Goal: Feedback & Contribution: Contribute content

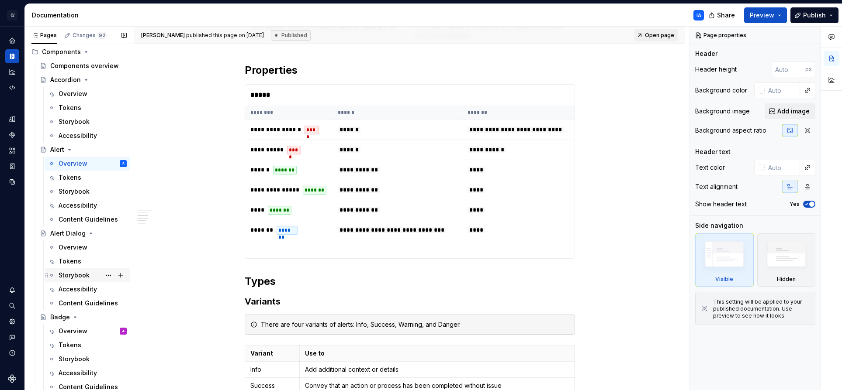
scroll to position [766, 0]
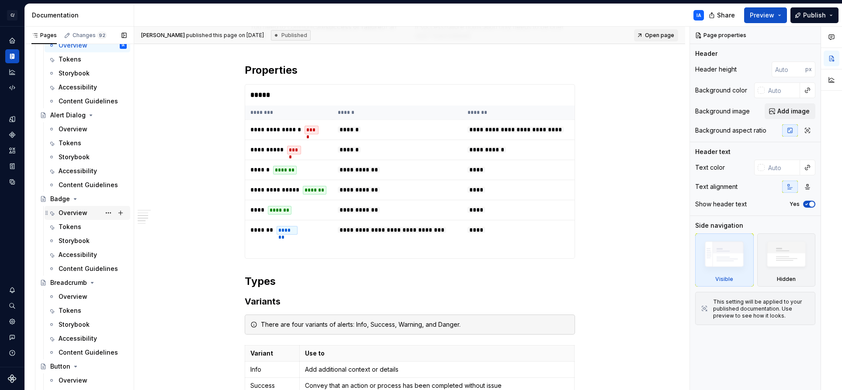
click at [65, 213] on div "Overview" at bounding box center [73, 213] width 29 height 9
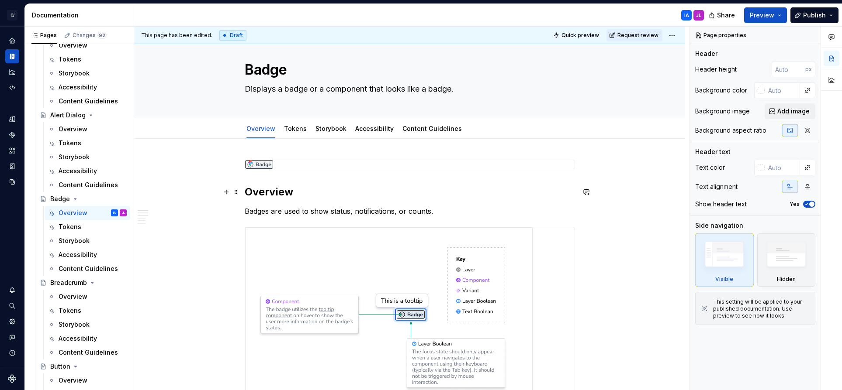
scroll to position [13, 0]
click at [421, 130] on link "Content Guidelines" at bounding box center [431, 127] width 59 height 7
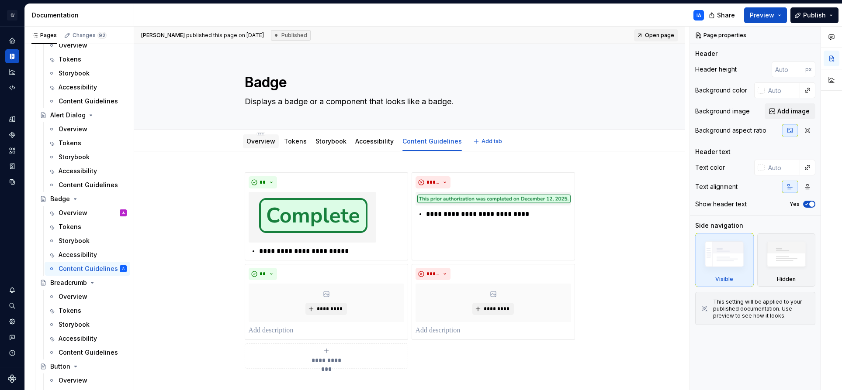
click at [255, 141] on link "Overview" at bounding box center [260, 141] width 29 height 7
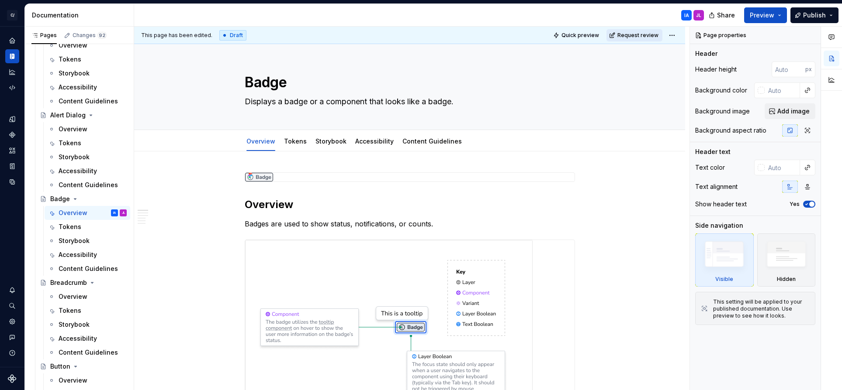
click at [633, 35] on span "Request review" at bounding box center [637, 35] width 41 height 7
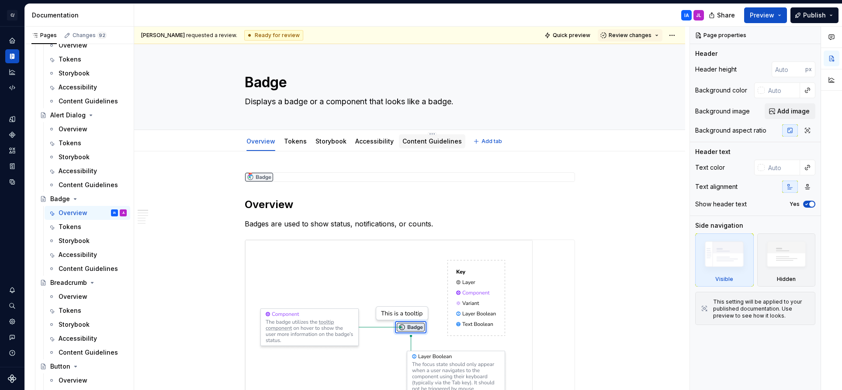
click at [430, 144] on link "Content Guidelines" at bounding box center [431, 141] width 59 height 7
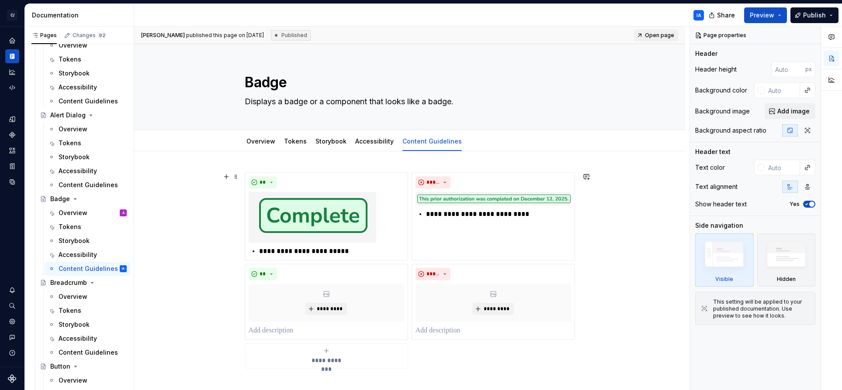
click at [624, 265] on div "**********" at bounding box center [409, 324] width 551 height 345
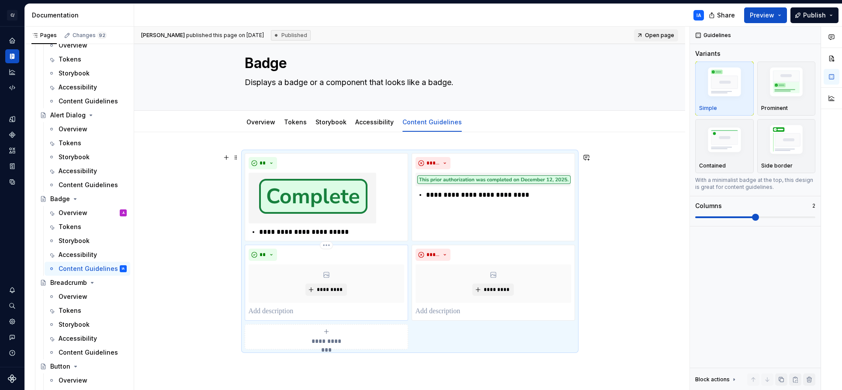
scroll to position [20, 0]
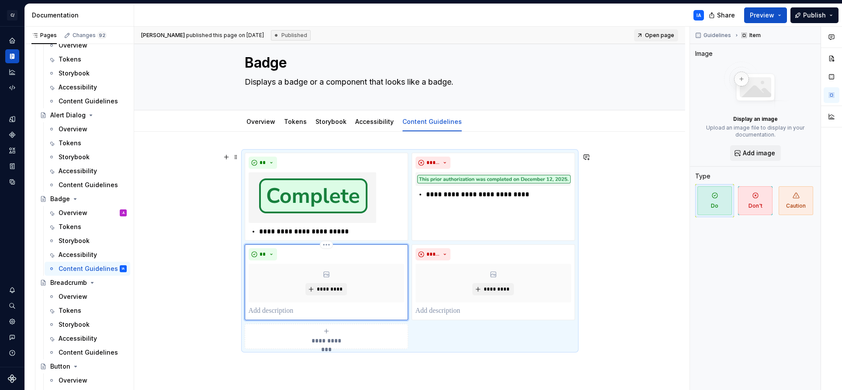
click at [323, 256] on div "**" at bounding box center [326, 255] width 155 height 12
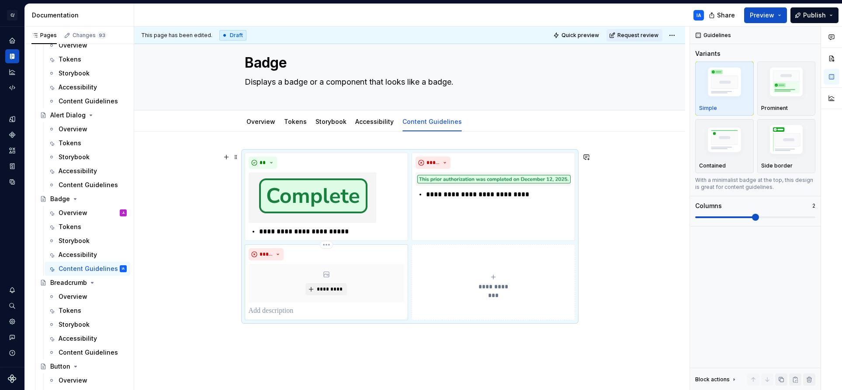
click at [329, 255] on div "*****" at bounding box center [326, 255] width 155 height 12
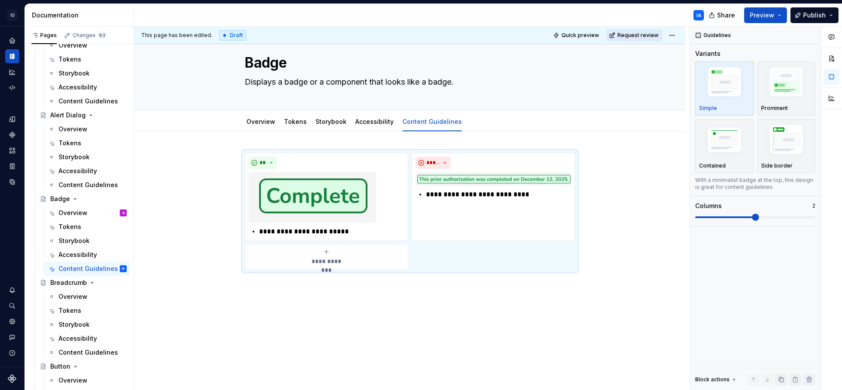
click at [634, 35] on span "Request review" at bounding box center [637, 35] width 41 height 7
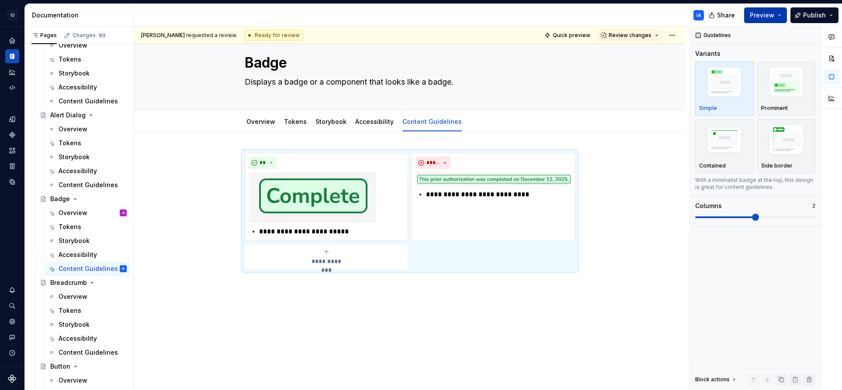
click at [758, 18] on span "Preview" at bounding box center [762, 15] width 24 height 9
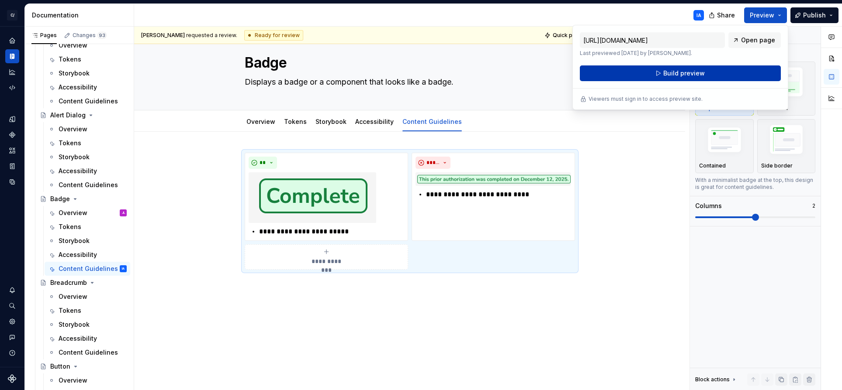
click at [701, 74] on span "Build preview" at bounding box center [683, 73] width 41 height 9
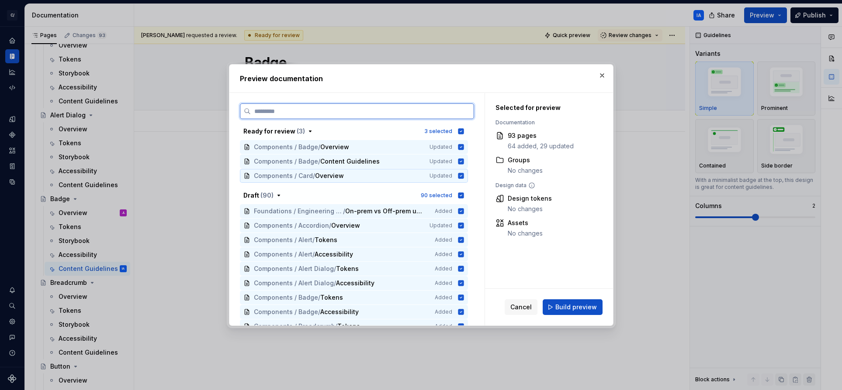
click at [460, 176] on icon at bounding box center [460, 176] width 7 height 7
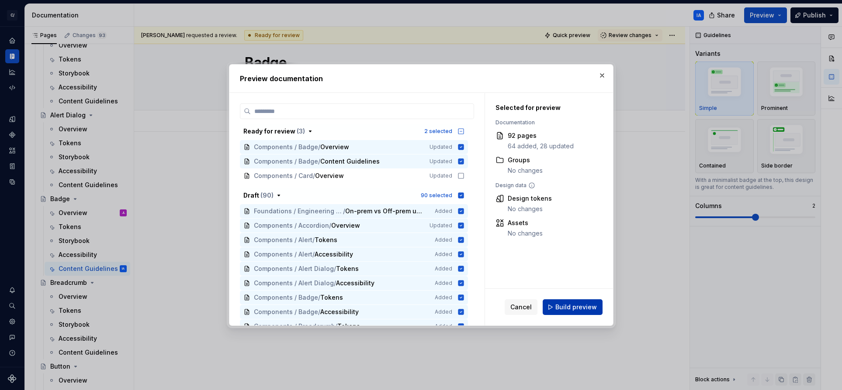
click at [577, 311] on span "Build preview" at bounding box center [575, 307] width 41 height 9
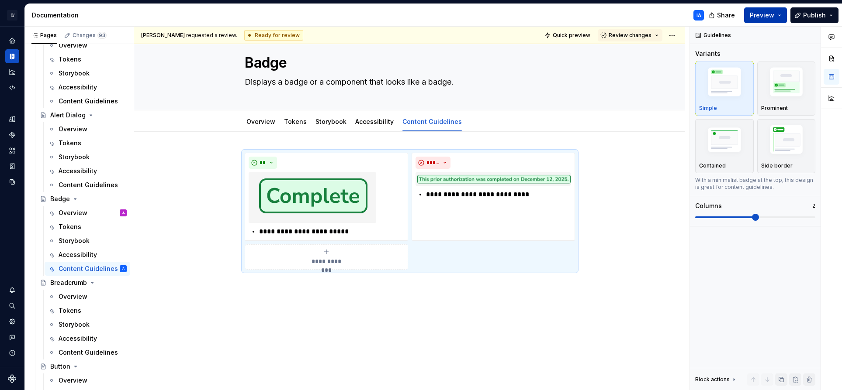
click at [777, 16] on button "Preview" at bounding box center [765, 15] width 43 height 16
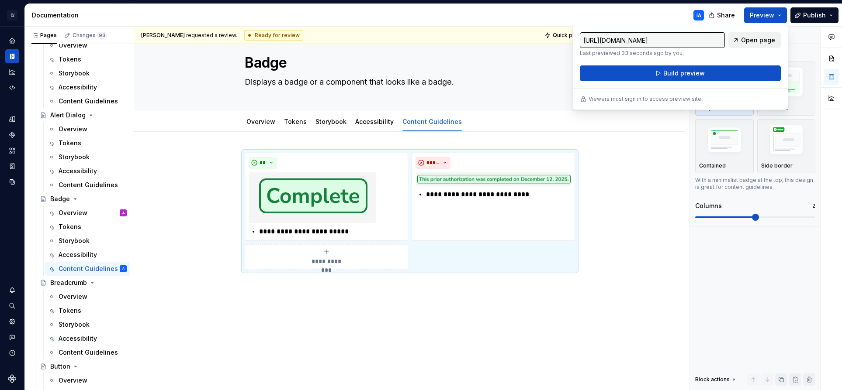
click at [760, 39] on span "Open page" at bounding box center [758, 40] width 34 height 9
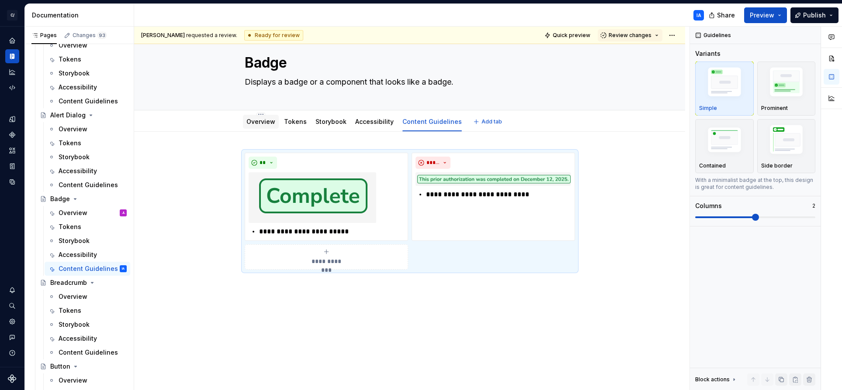
click at [262, 121] on link "Overview" at bounding box center [260, 121] width 29 height 7
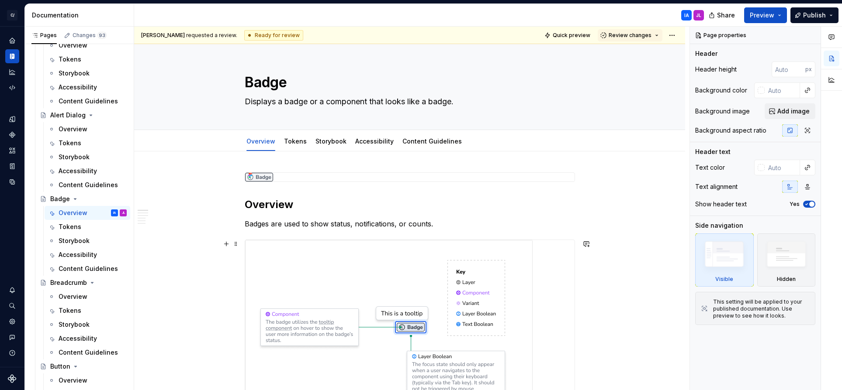
type textarea "*"
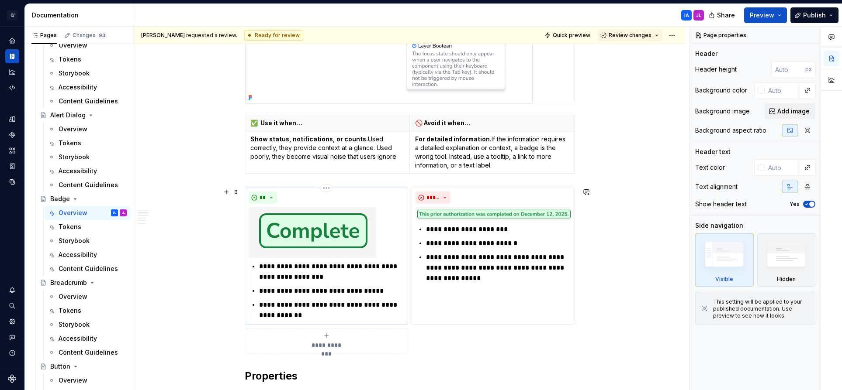
scroll to position [311, 0]
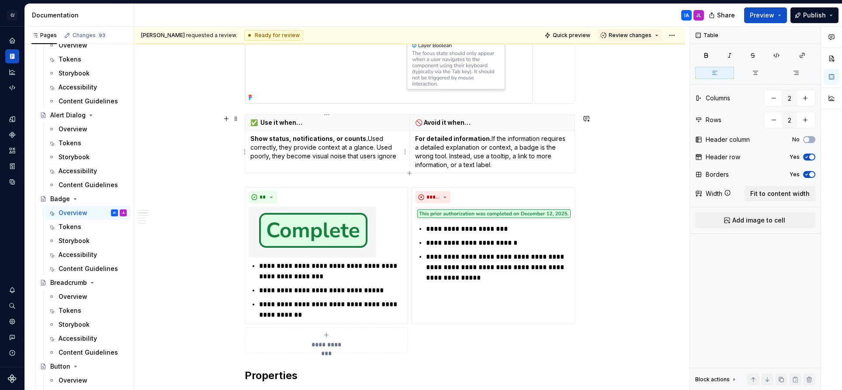
click at [397, 157] on p "Show status, notifications, or counts. Used correctly, they provide context at …" at bounding box center [327, 148] width 154 height 26
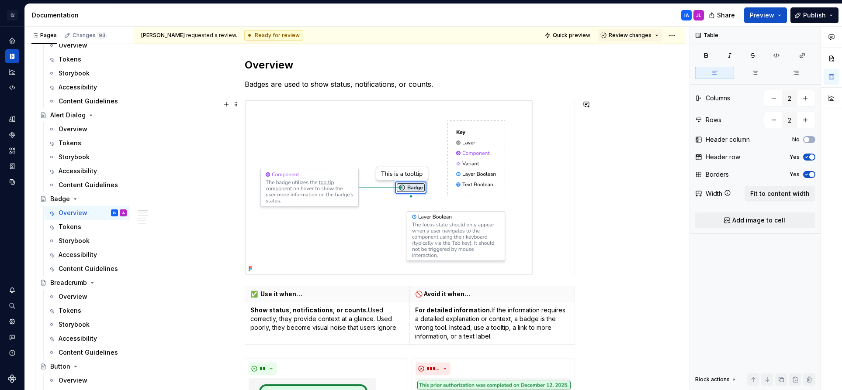
scroll to position [0, 0]
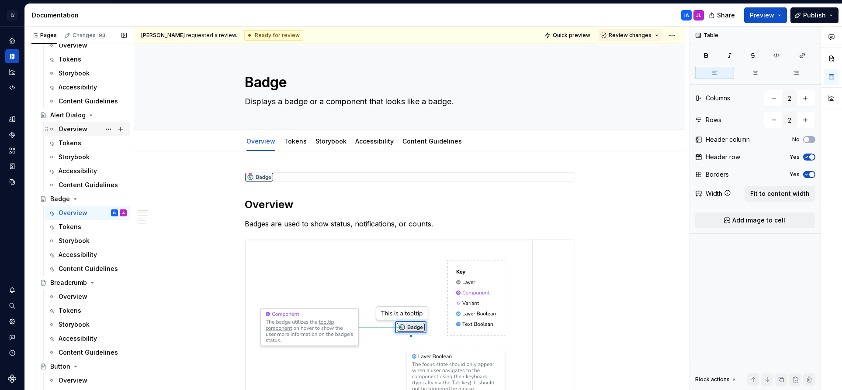
click at [64, 130] on div "Overview" at bounding box center [73, 129] width 29 height 9
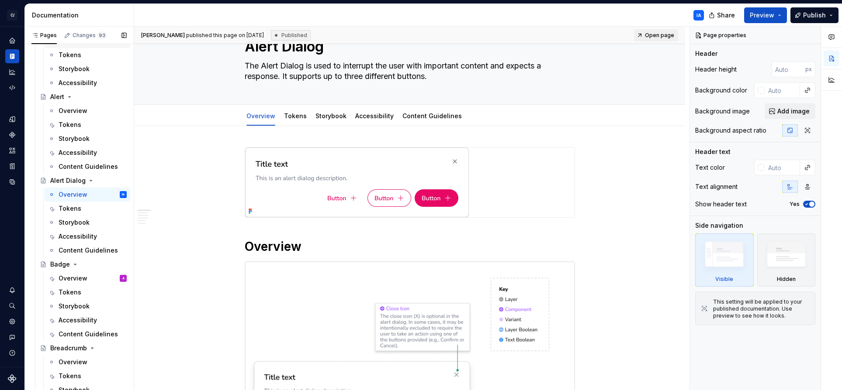
scroll to position [656, 0]
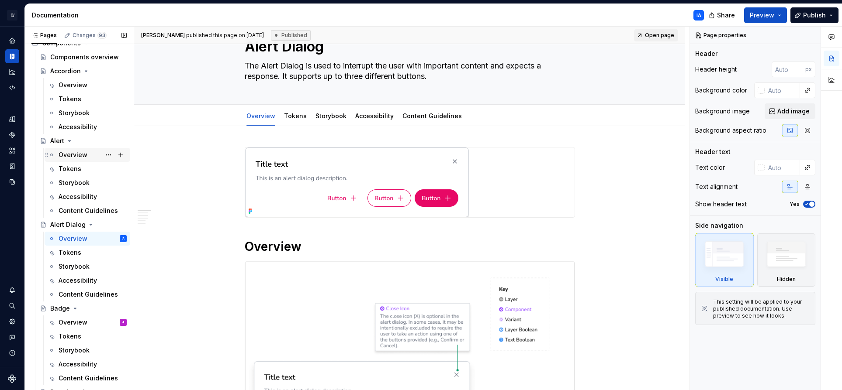
click at [72, 158] on div "Overview" at bounding box center [73, 155] width 29 height 9
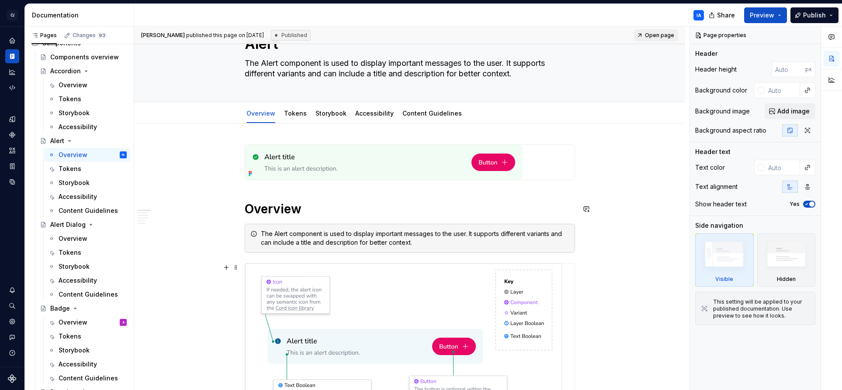
scroll to position [52, 0]
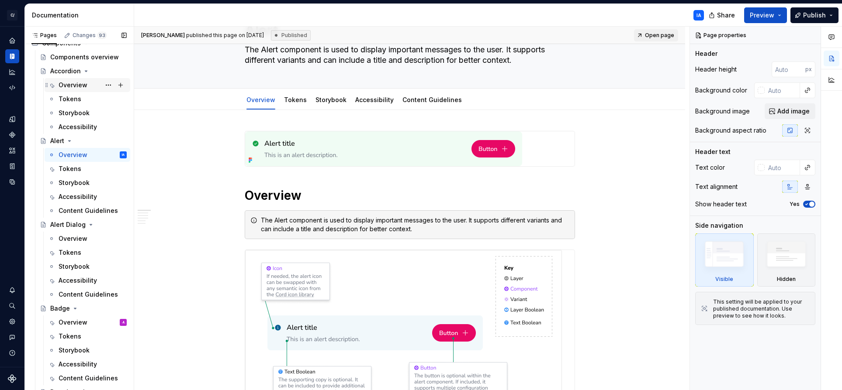
click at [67, 82] on div "Overview" at bounding box center [73, 85] width 29 height 9
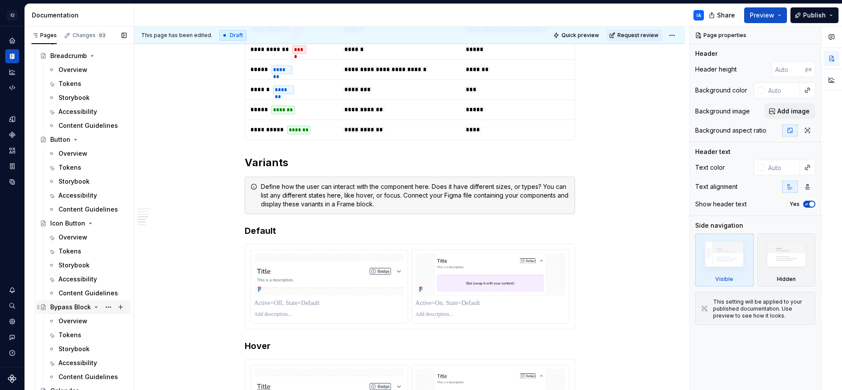
scroll to position [999, 0]
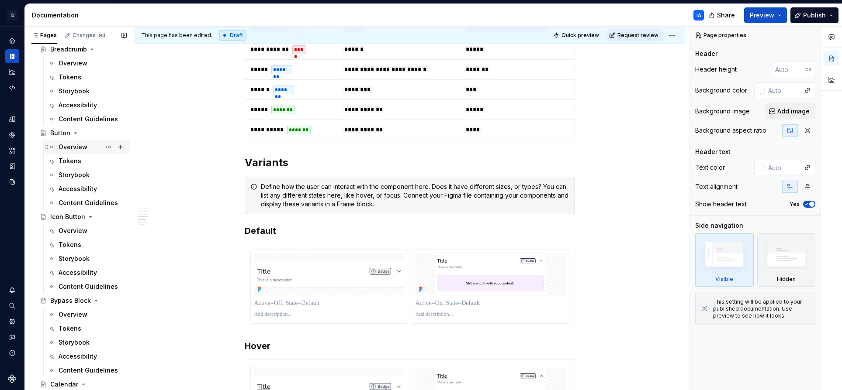
click at [65, 145] on div "Overview" at bounding box center [73, 147] width 29 height 9
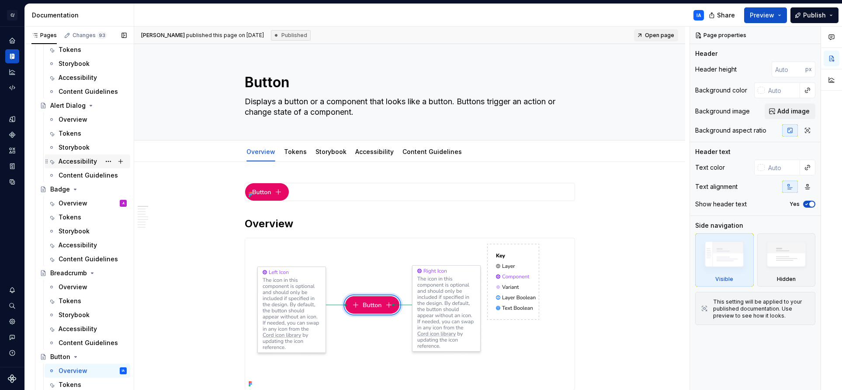
scroll to position [774, 0]
click at [78, 208] on div "Overview" at bounding box center [73, 205] width 29 height 9
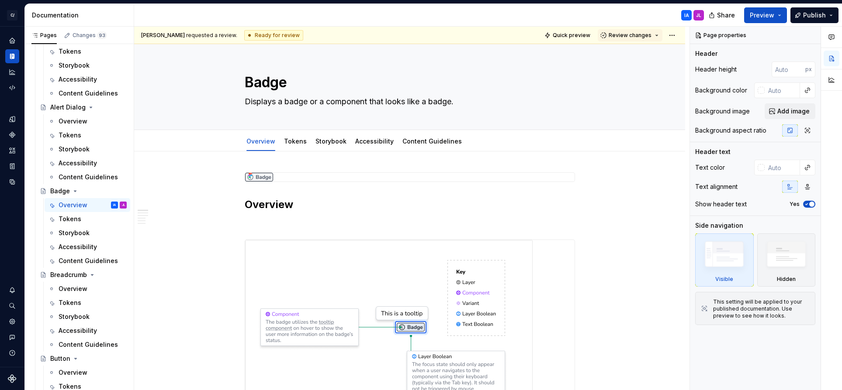
type textarea "*"
type textarea "Displays a badge or a component that looks like a badge.Badges are used to show…"
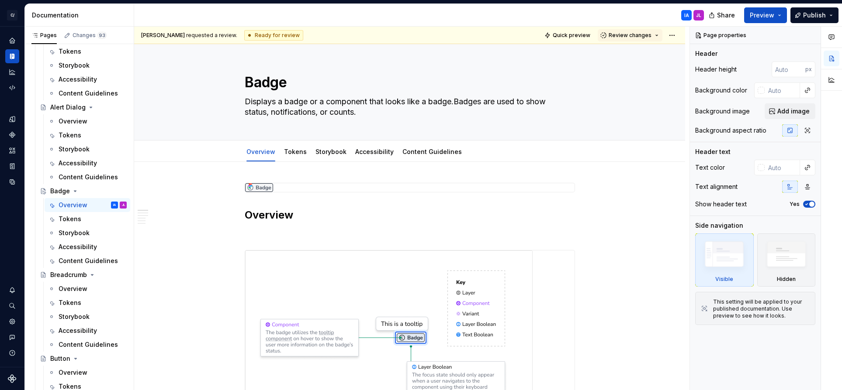
type textarea "*"
type textarea "Badges are used to show status, notifications, or counts."
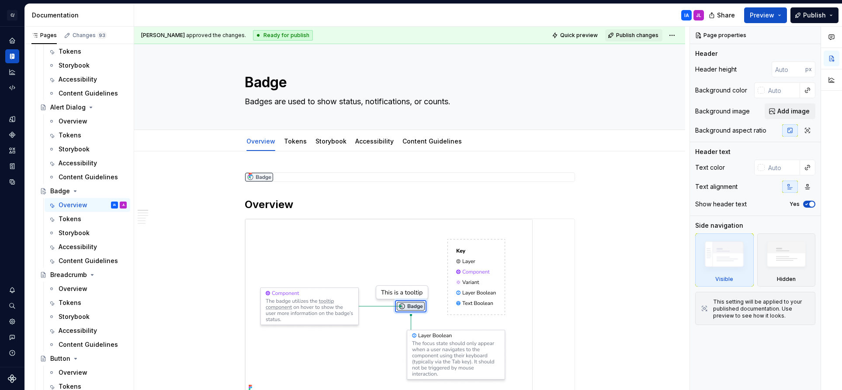
type textarea "*"
